Goal: Navigation & Orientation: Find specific page/section

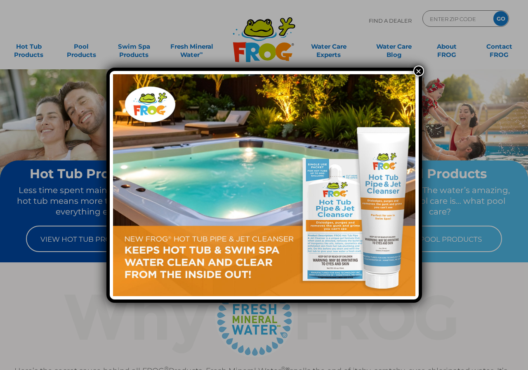
click at [420, 69] on button "×" at bounding box center [418, 71] width 11 height 11
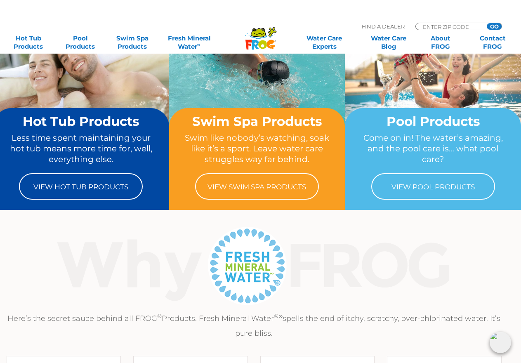
scroll to position [132, 7]
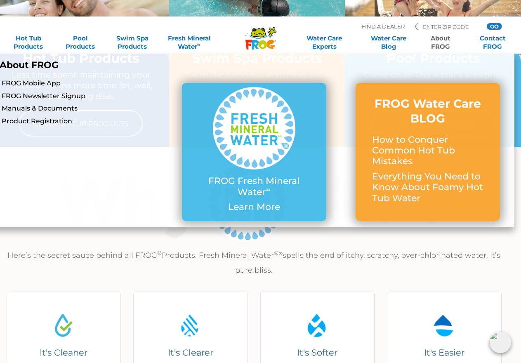
click at [440, 34] on link "About FROG" at bounding box center [440, 42] width 40 height 16
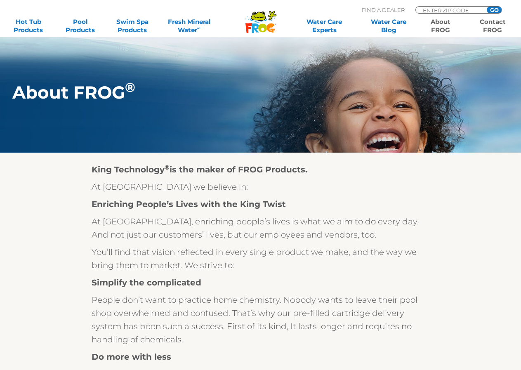
scroll to position [276, 0]
